Goal: Task Accomplishment & Management: Manage account settings

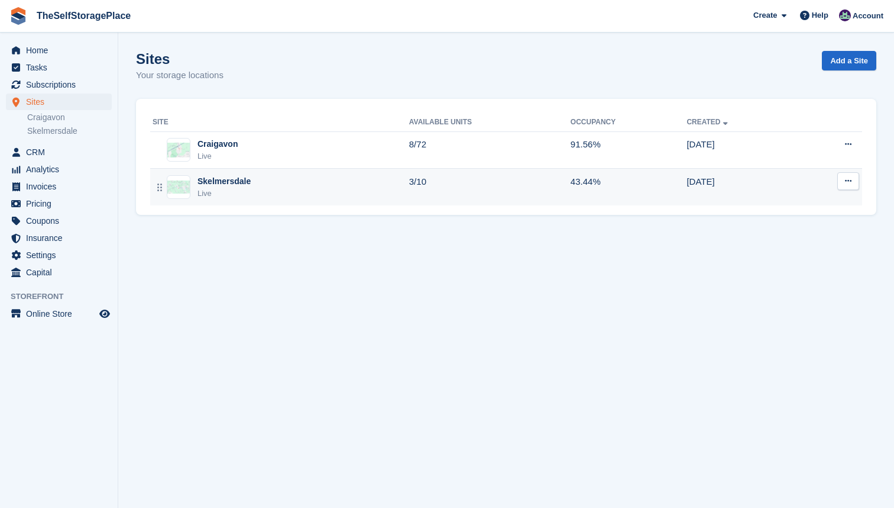
click at [359, 188] on div "Skelmersdale Live" at bounding box center [281, 187] width 257 height 24
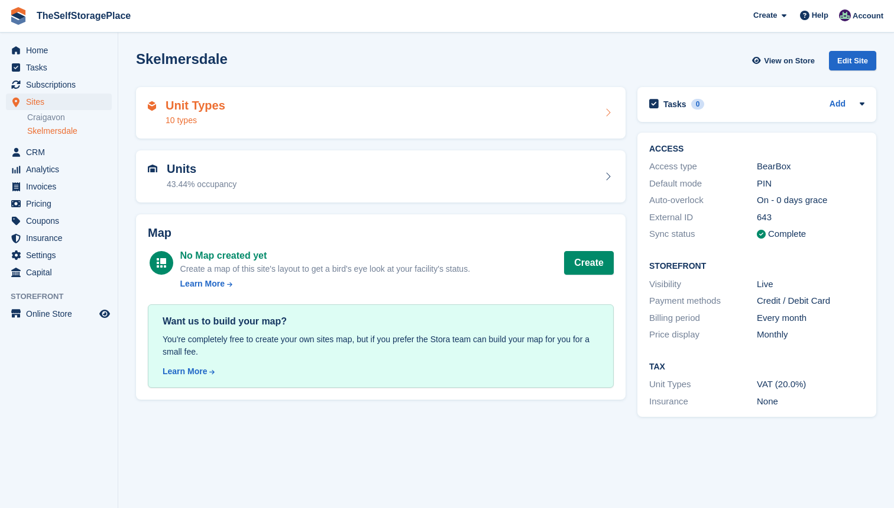
click at [187, 105] on h2 "Unit Types" at bounding box center [196, 106] width 60 height 14
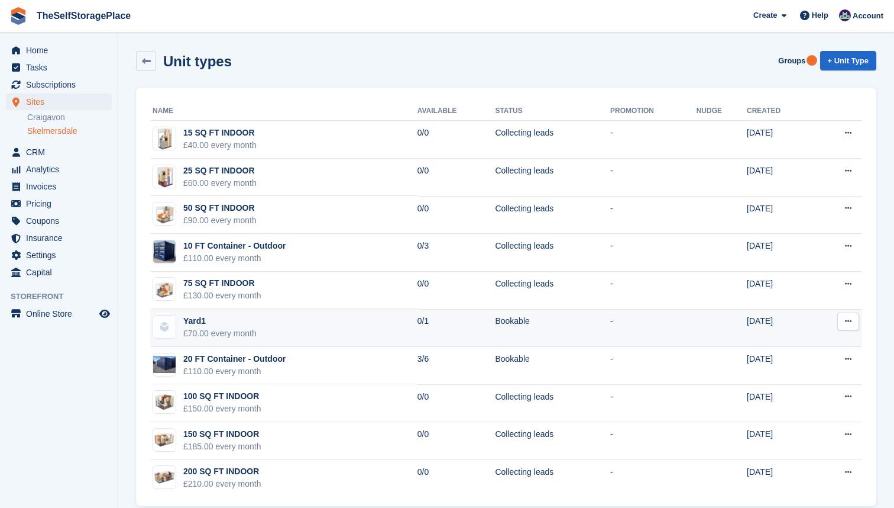
click at [323, 326] on td "Yard1 £70.00 every month" at bounding box center [283, 328] width 267 height 38
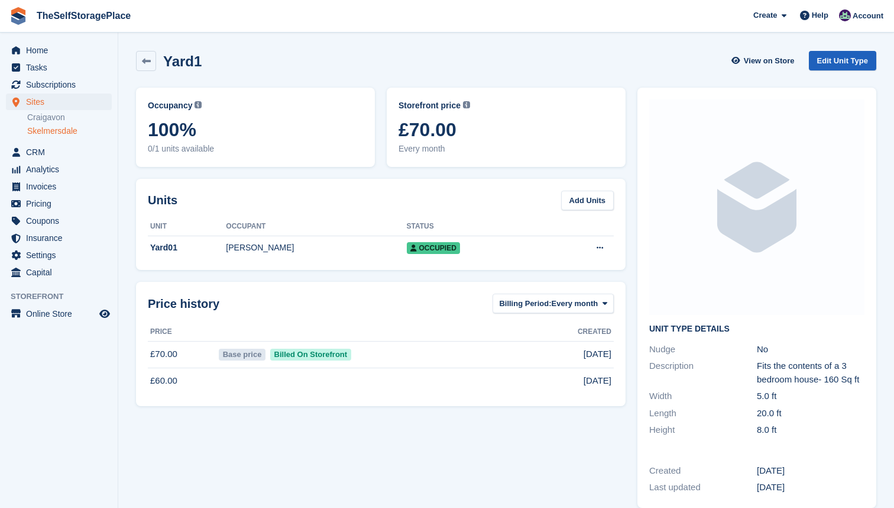
click at [851, 57] on link "Edit Unit Type" at bounding box center [842, 61] width 67 height 20
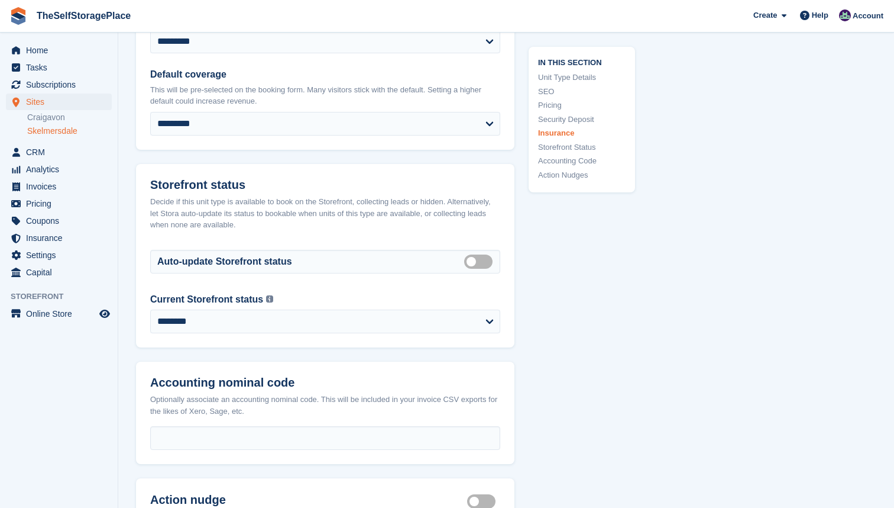
scroll to position [1585, 0]
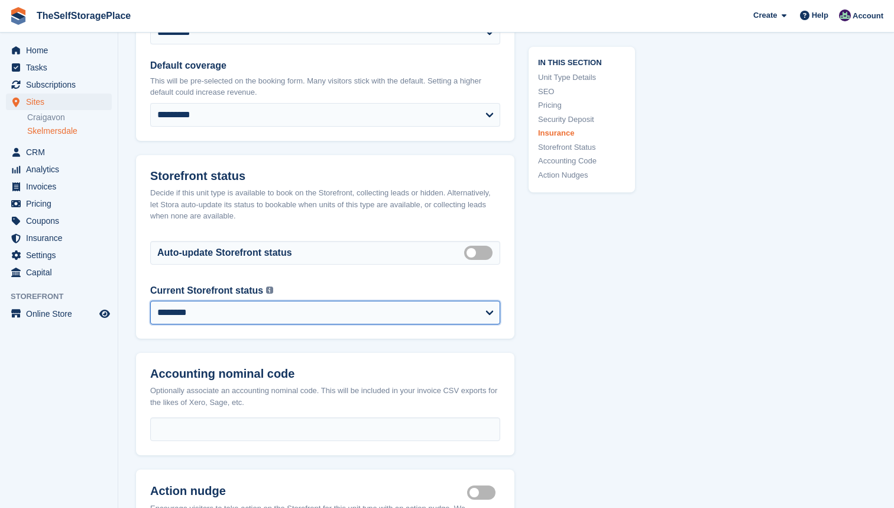
select select "**********"
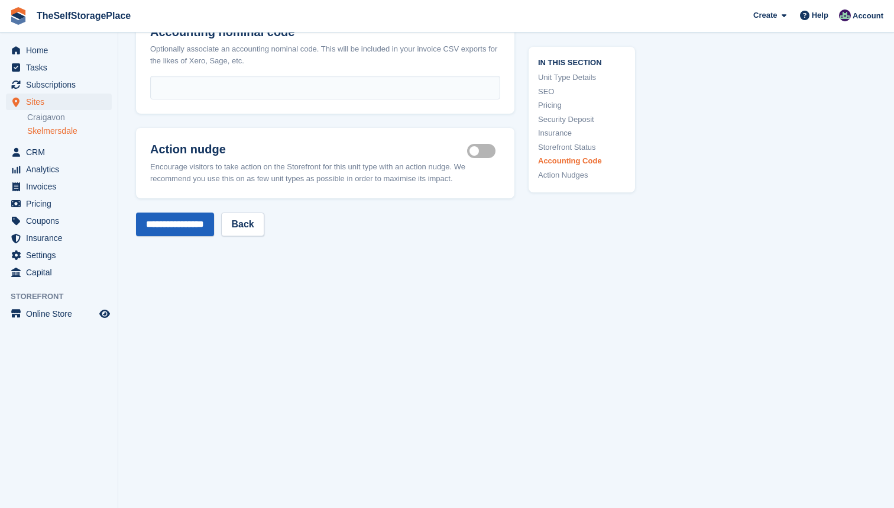
scroll to position [1926, 0]
click at [214, 213] on input "**********" at bounding box center [175, 225] width 78 height 24
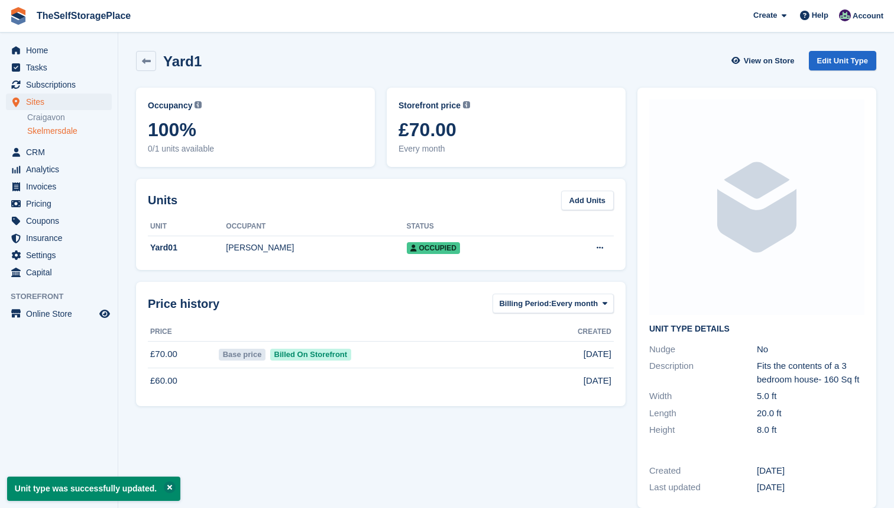
click at [59, 135] on link "Skelmersdale" at bounding box center [69, 130] width 85 height 11
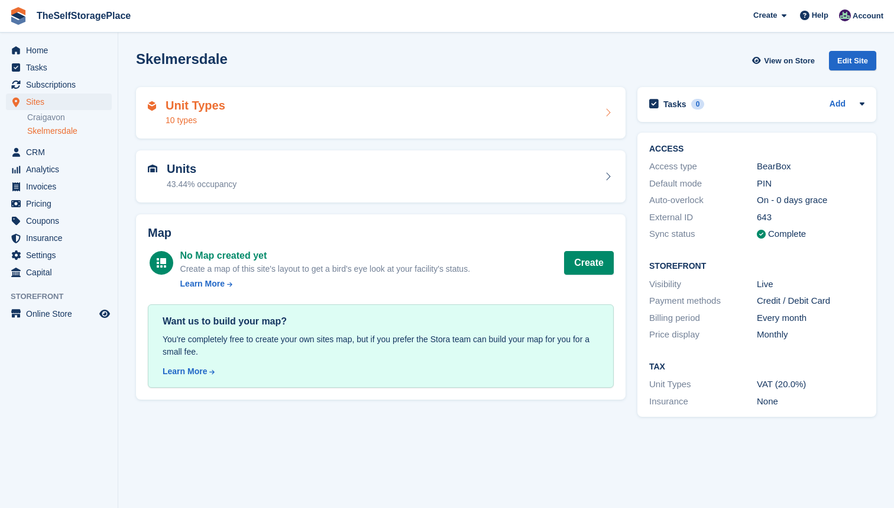
click at [480, 110] on div "Unit Types 10 types" at bounding box center [381, 113] width 466 height 28
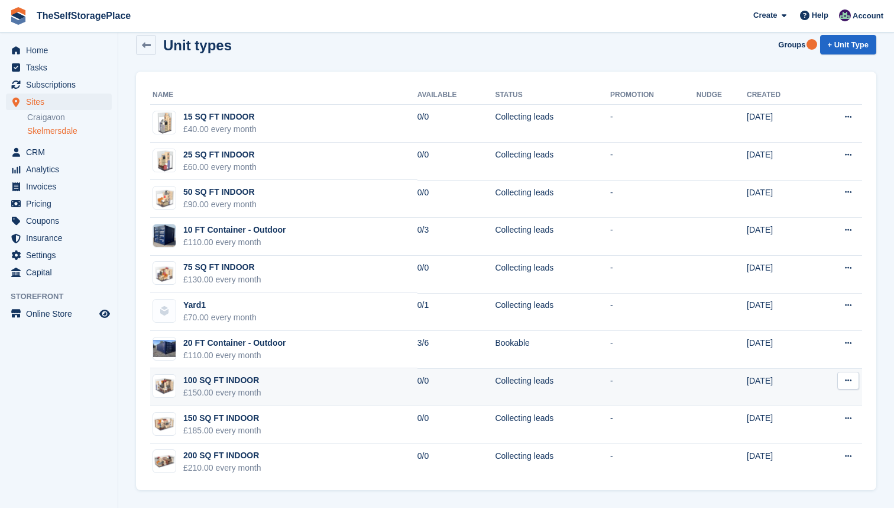
scroll to position [16, 0]
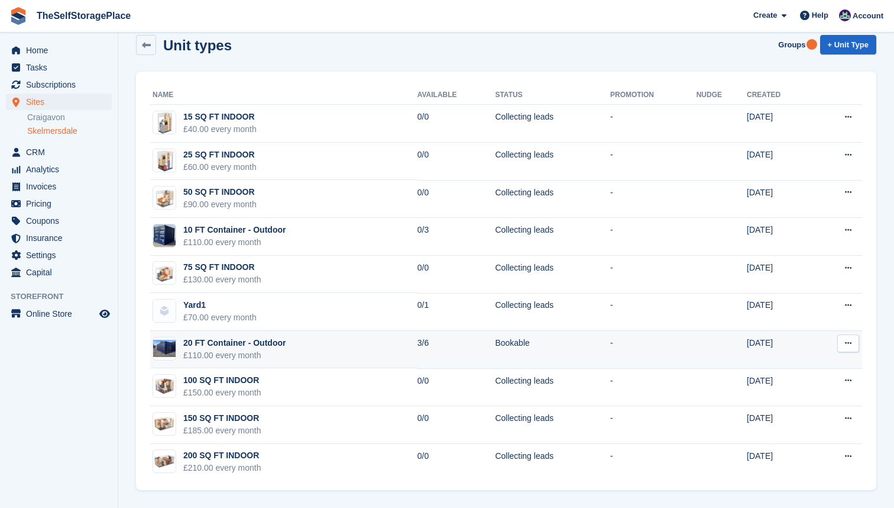
click at [454, 348] on td "3/6" at bounding box center [457, 350] width 78 height 38
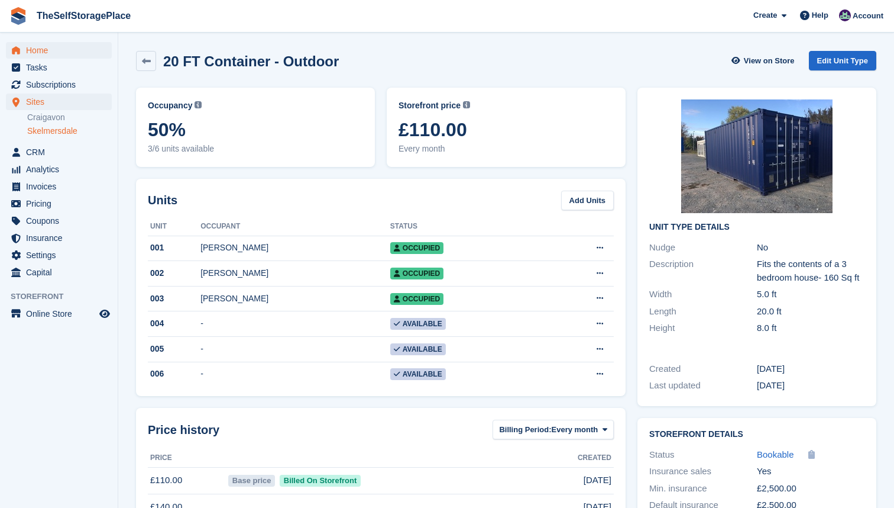
click at [63, 54] on span "Home" at bounding box center [61, 50] width 71 height 17
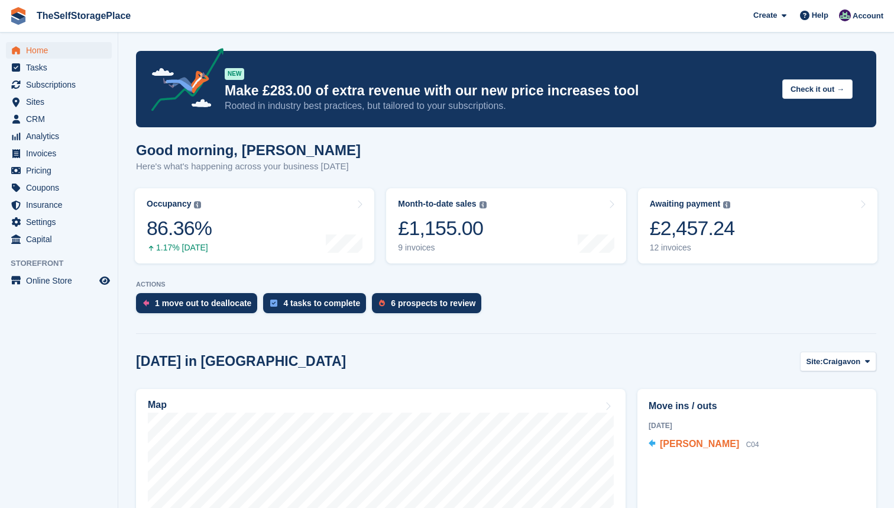
click at [723, 443] on span "[PERSON_NAME]" at bounding box center [699, 443] width 79 height 10
